Goal: Use online tool/utility: Utilize a website feature to perform a specific function

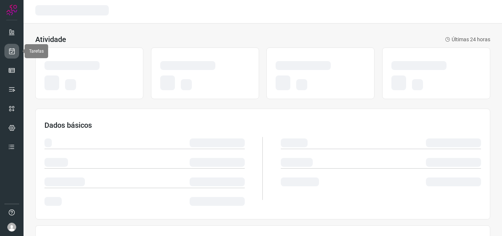
click at [8, 53] on link at bounding box center [11, 51] width 15 height 15
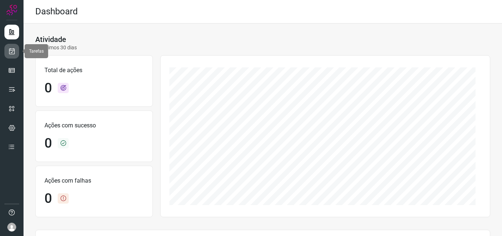
click at [15, 53] on icon at bounding box center [12, 50] width 8 height 7
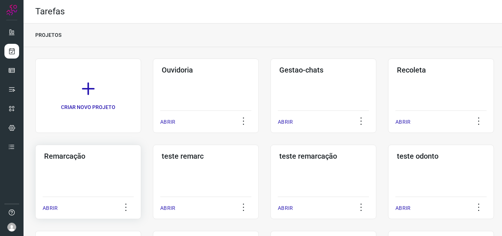
click at [153, 166] on div "Remarcação ABRIR" at bounding box center [206, 181] width 106 height 74
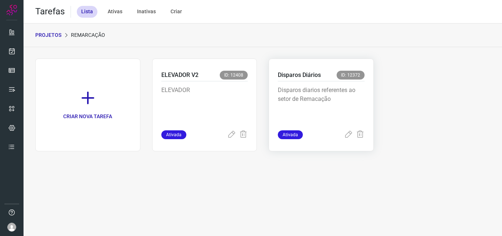
click at [300, 115] on p "Disparos diarios referentes ao setor de Remacação" at bounding box center [321, 104] width 87 height 37
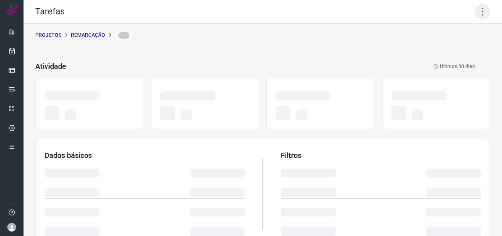
click at [475, 10] on icon at bounding box center [482, 11] width 15 height 15
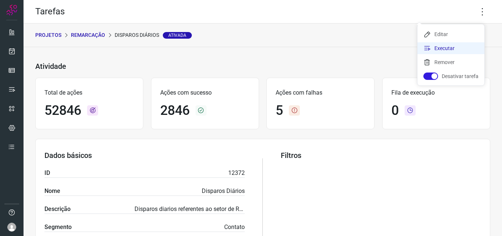
click at [450, 47] on li "Executar" at bounding box center [451, 48] width 67 height 12
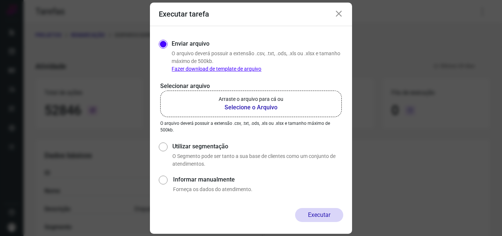
click at [248, 107] on b "Selecione o Arquivo" at bounding box center [251, 107] width 65 height 9
click at [0, 0] on input "Arraste o arquivo para cá ou Selecione o Arquivo" at bounding box center [0, 0] width 0 height 0
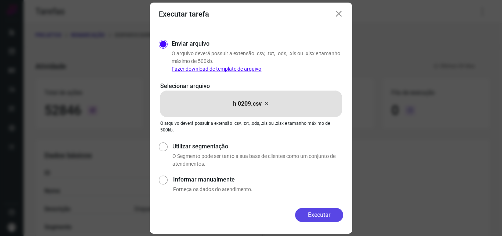
click at [326, 214] on button "Executar" at bounding box center [319, 215] width 48 height 14
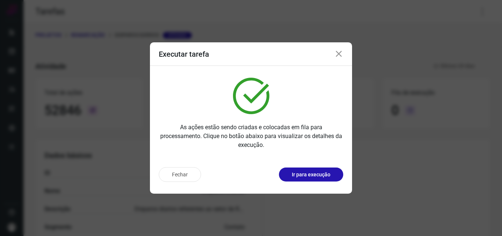
click at [317, 171] on p "Ir para execução" at bounding box center [311, 175] width 39 height 8
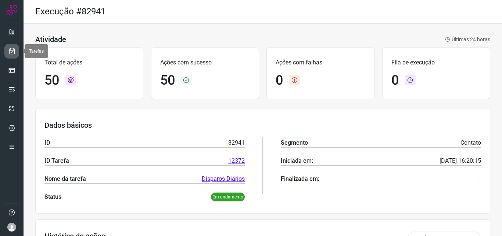
click at [18, 50] on link at bounding box center [11, 51] width 15 height 15
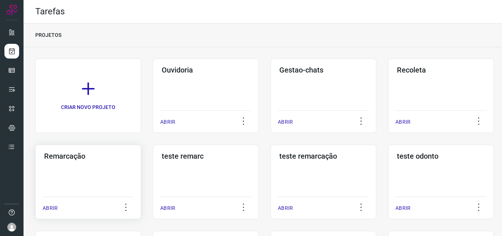
click at [153, 176] on div "Remarcação ABRIR" at bounding box center [206, 181] width 106 height 74
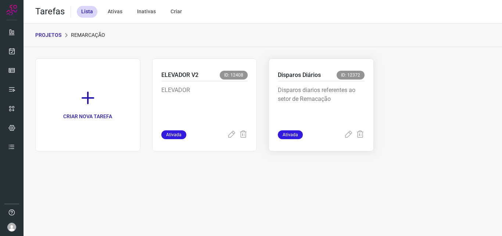
click at [315, 114] on p "Disparos diarios referentes ao setor de Remacação" at bounding box center [321, 104] width 87 height 37
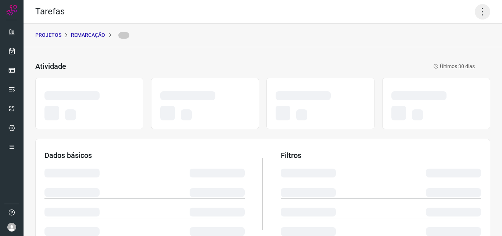
click at [477, 9] on icon at bounding box center [482, 11] width 15 height 15
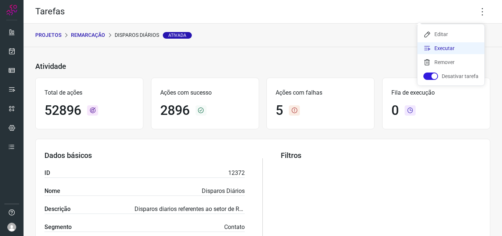
click at [450, 51] on li "Executar" at bounding box center [451, 48] width 67 height 12
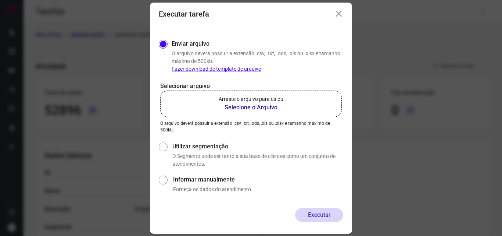
click at [248, 101] on p "Arraste o arquivo para cá ou" at bounding box center [251, 99] width 65 height 8
click at [0, 0] on input "Arraste o arquivo para cá ou Selecione o Arquivo" at bounding box center [0, 0] width 0 height 0
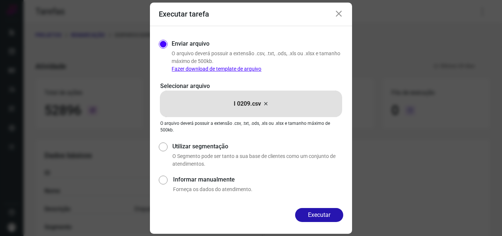
click at [322, 210] on button "Executar" at bounding box center [319, 215] width 48 height 14
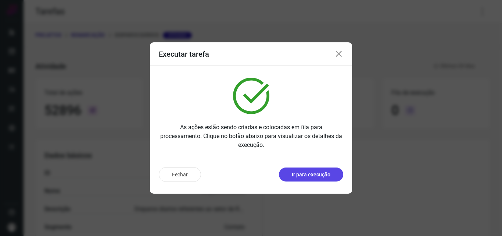
click at [327, 176] on p "Ir para execução" at bounding box center [311, 175] width 39 height 8
